Goal: Check status: Check status

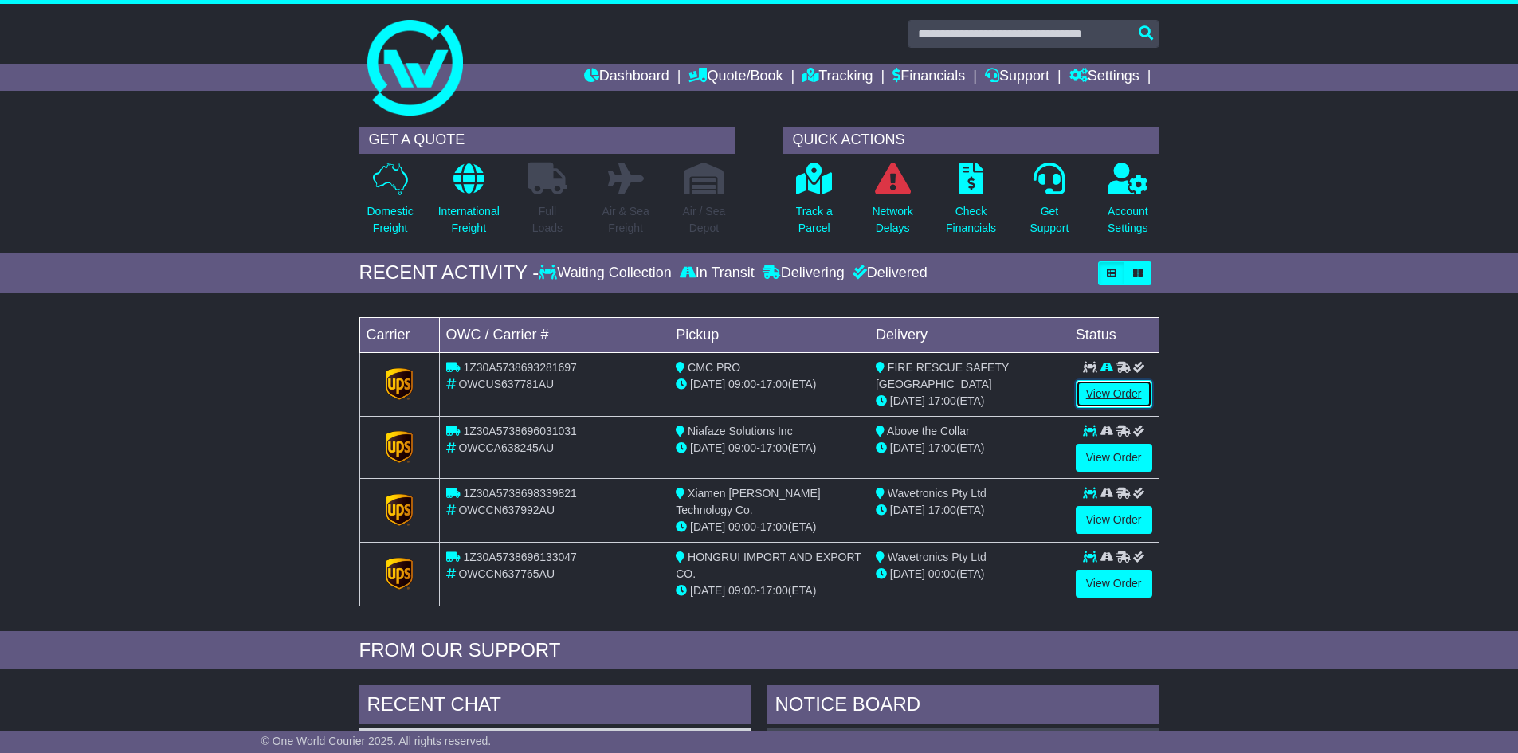
click at [1102, 392] on link "View Order" at bounding box center [1114, 394] width 77 height 28
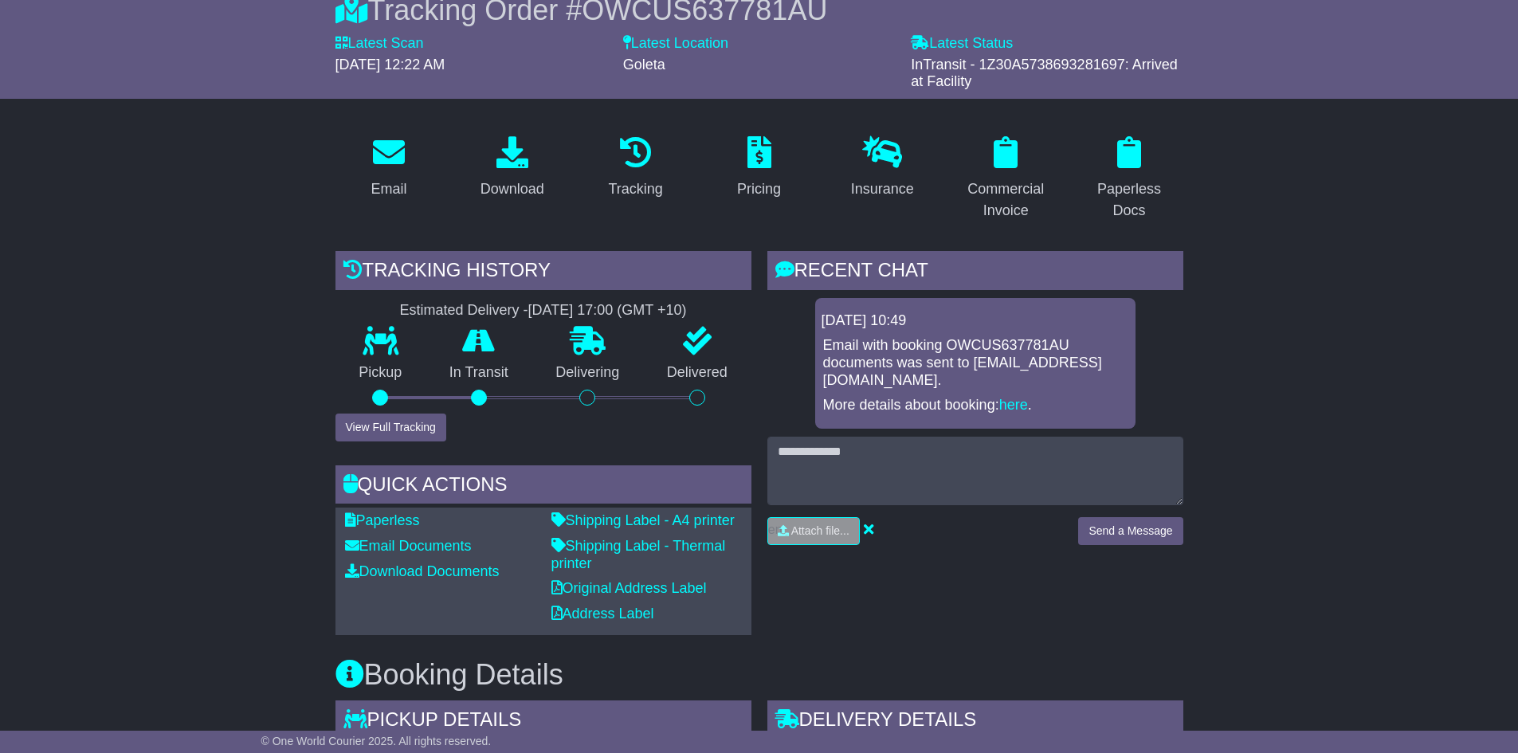
scroll to position [159, 0]
drag, startPoint x: 396, startPoint y: 440, endPoint x: 398, endPoint y: 431, distance: 9.1
click at [396, 439] on div "Tracking history Estimated Delivery - 27 Aug 2025 - 17:00 (GMT +10) Pickup In T…" at bounding box center [544, 441] width 432 height 384
click at [399, 422] on button "View Full Tracking" at bounding box center [391, 426] width 111 height 28
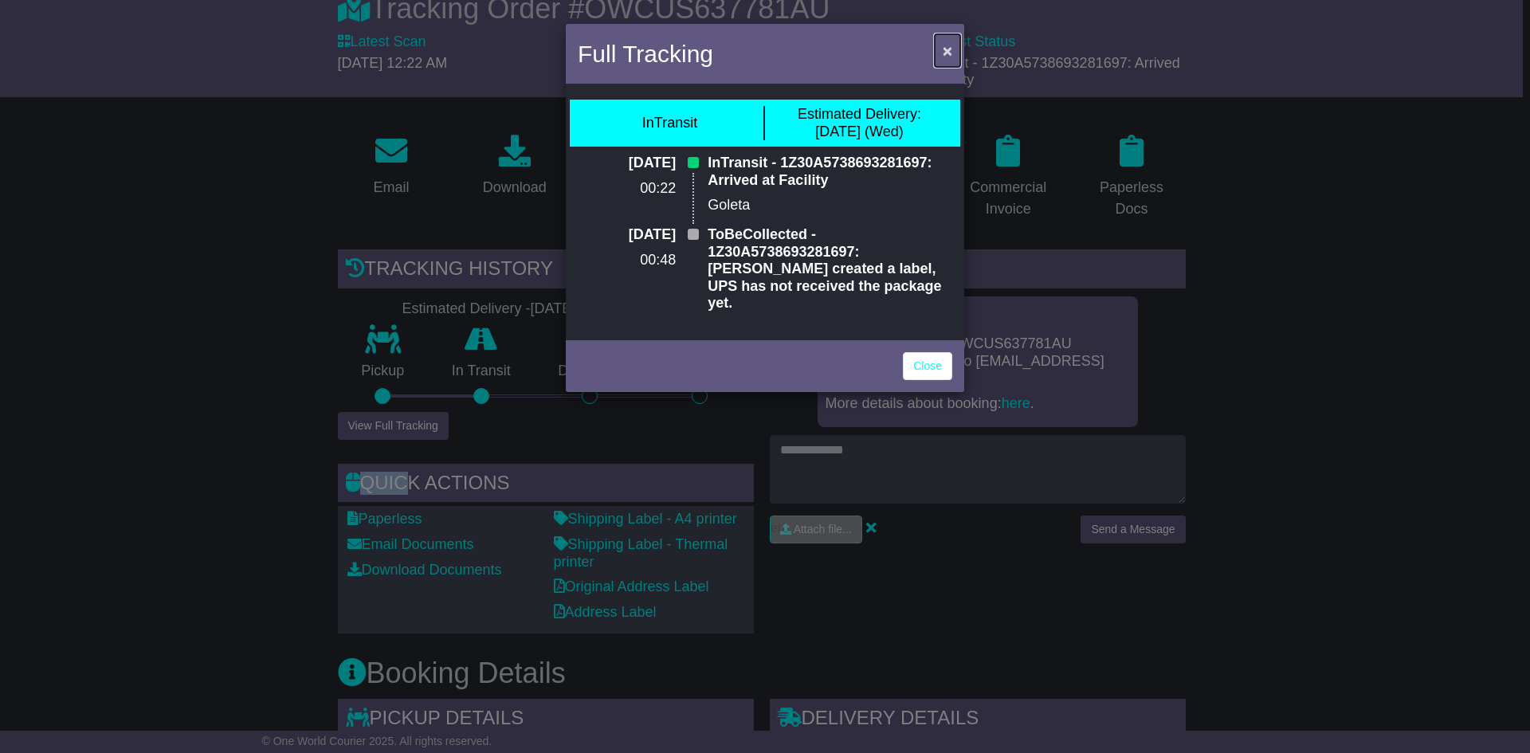
click at [943, 52] on span "×" at bounding box center [948, 50] width 10 height 18
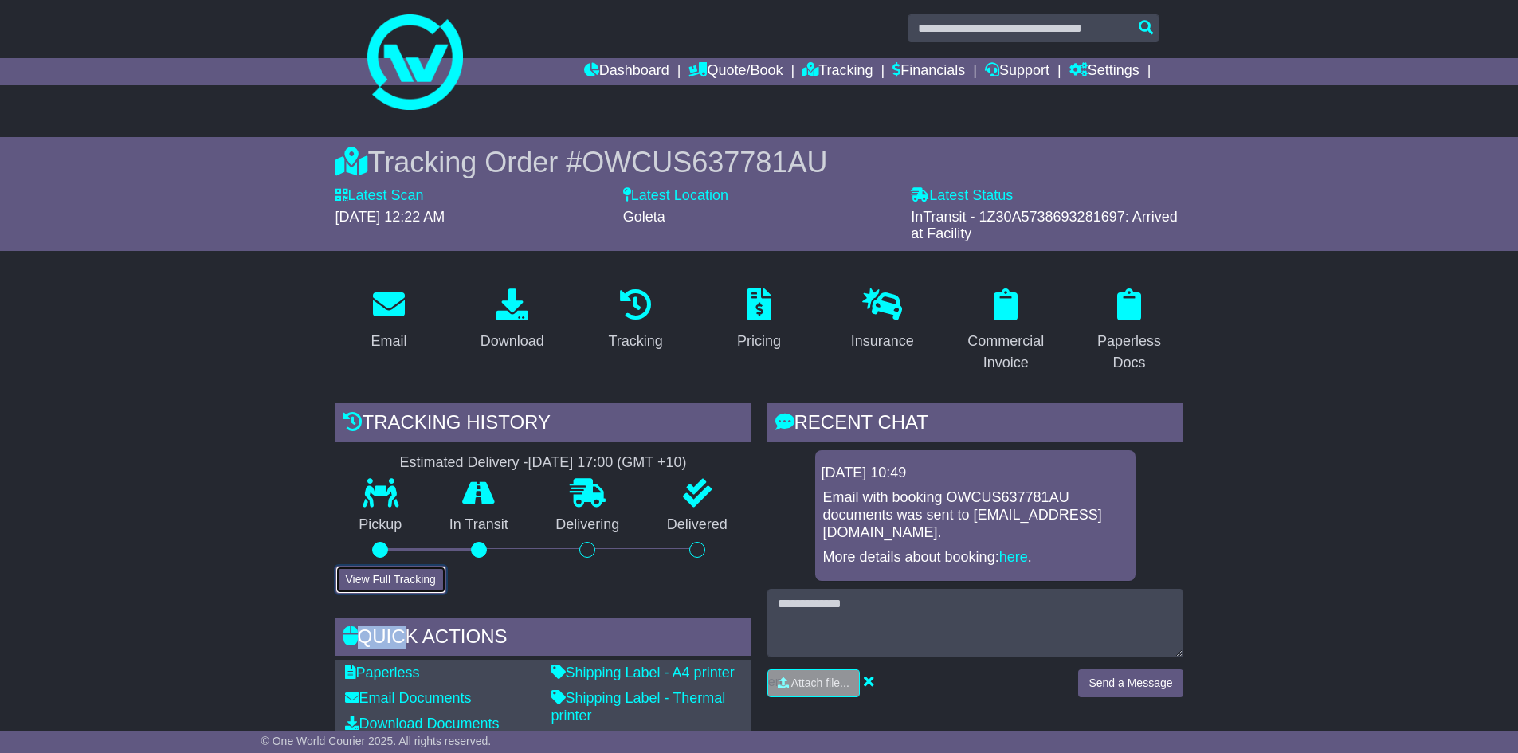
scroll to position [0, 0]
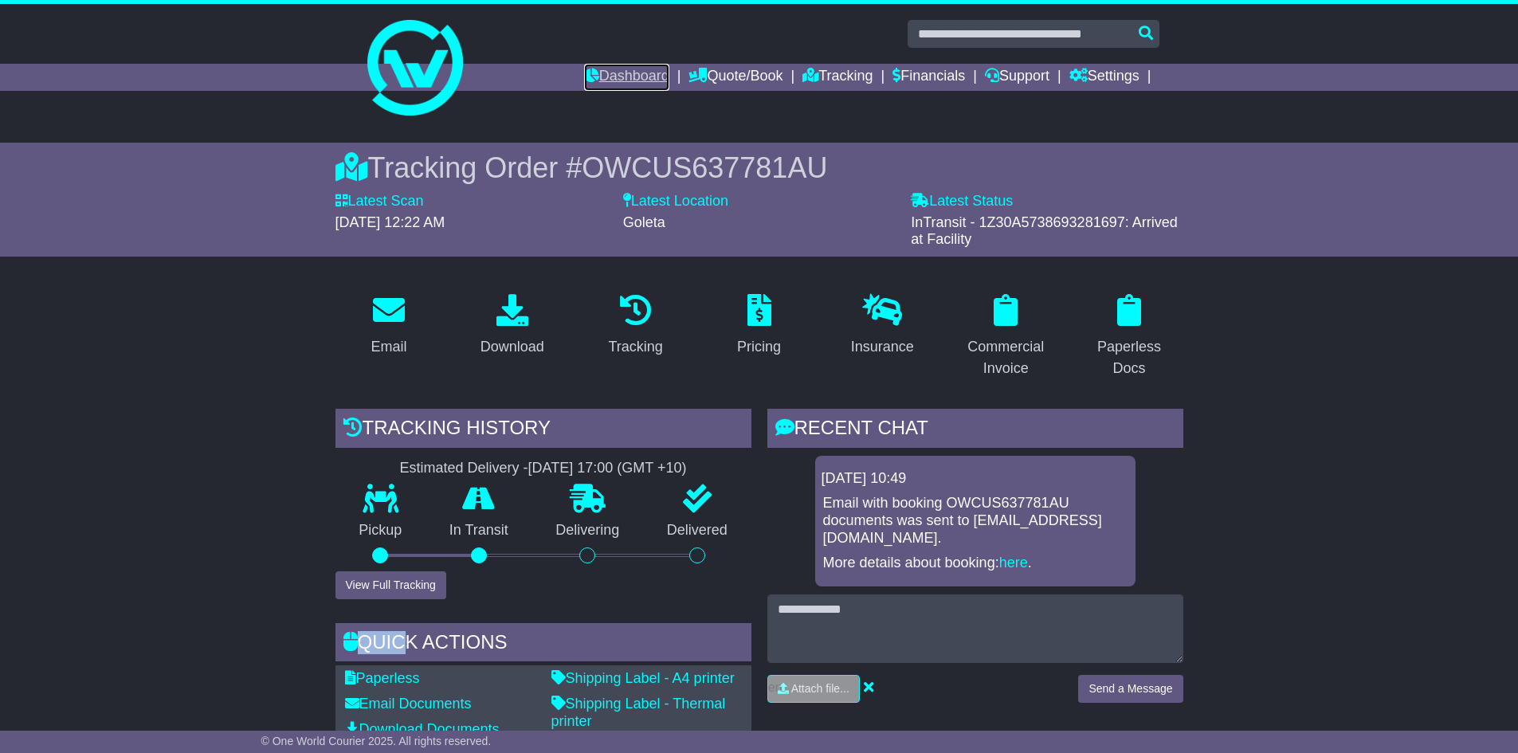
click at [612, 68] on link "Dashboard" at bounding box center [626, 77] width 85 height 27
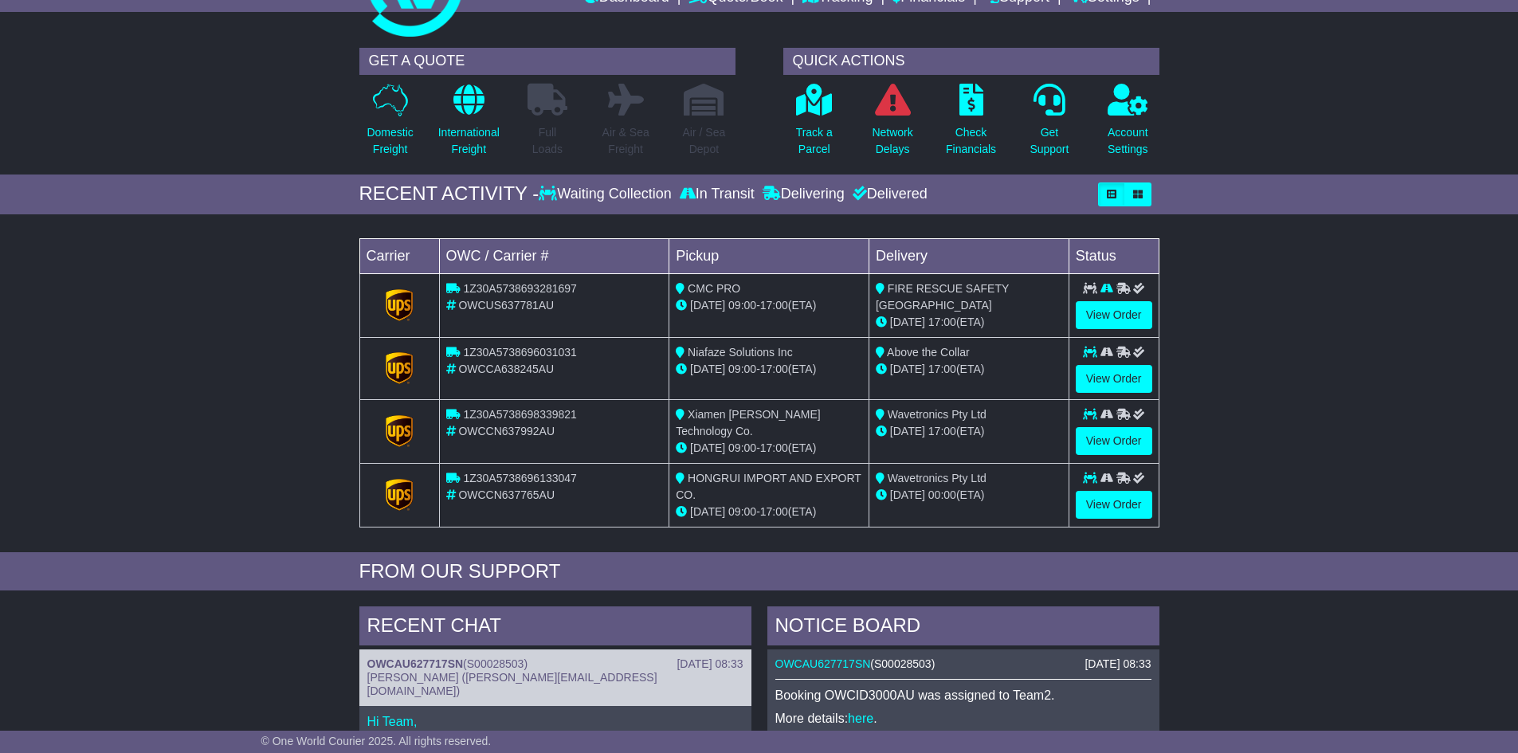
scroll to position [80, 0]
